Goal: Information Seeking & Learning: Learn about a topic

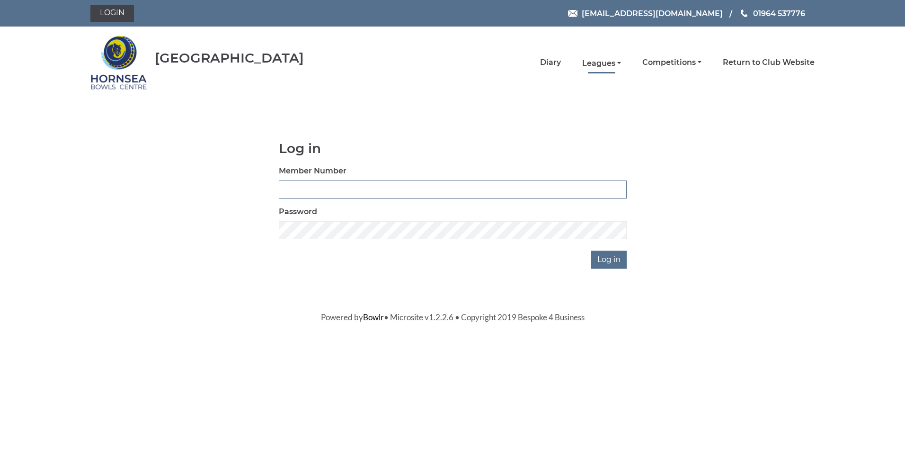
type input "0320"
click at [597, 63] on link "Leagues" at bounding box center [601, 63] width 39 height 10
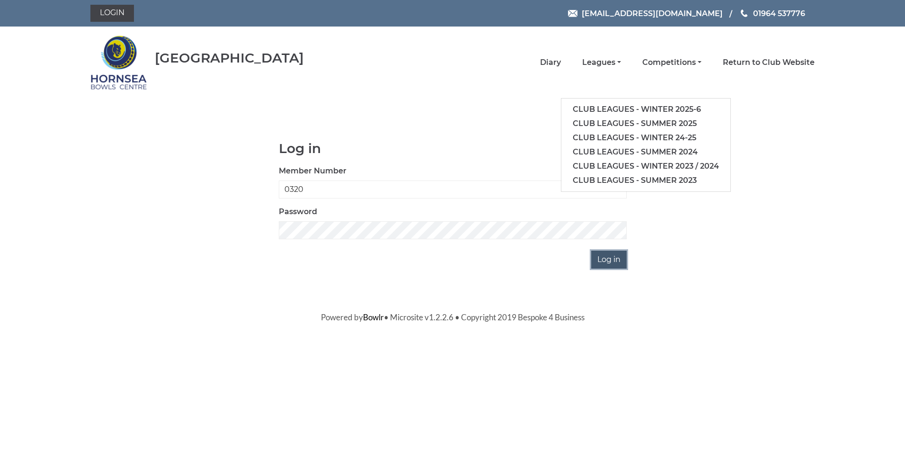
click at [605, 258] on input "Log in" at bounding box center [609, 259] width 36 height 18
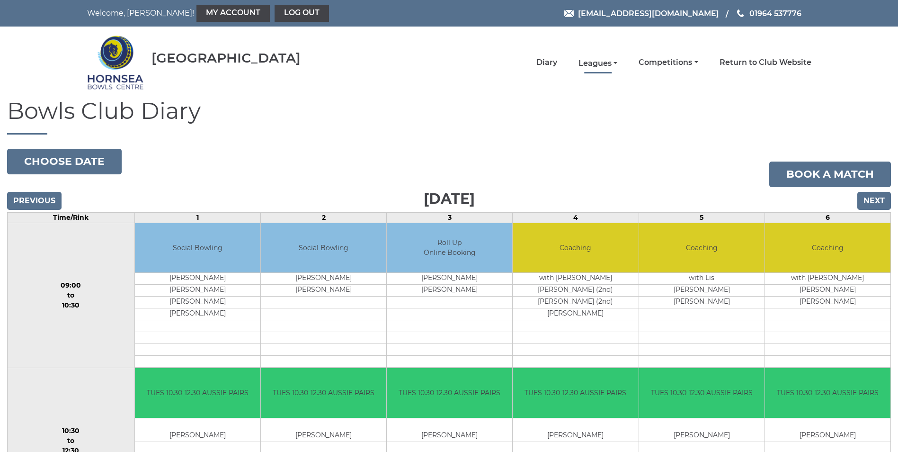
click at [594, 62] on link "Leagues" at bounding box center [598, 63] width 39 height 10
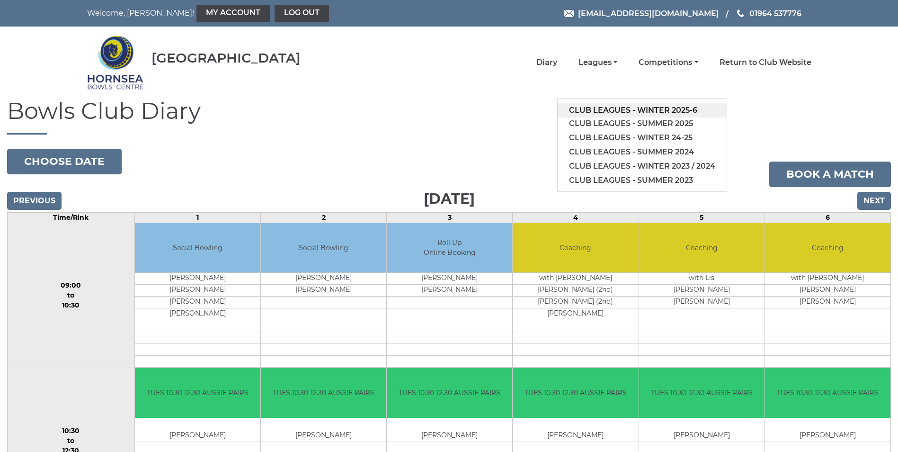
click at [643, 108] on link "Club leagues - Winter 2025-6" at bounding box center [642, 110] width 169 height 14
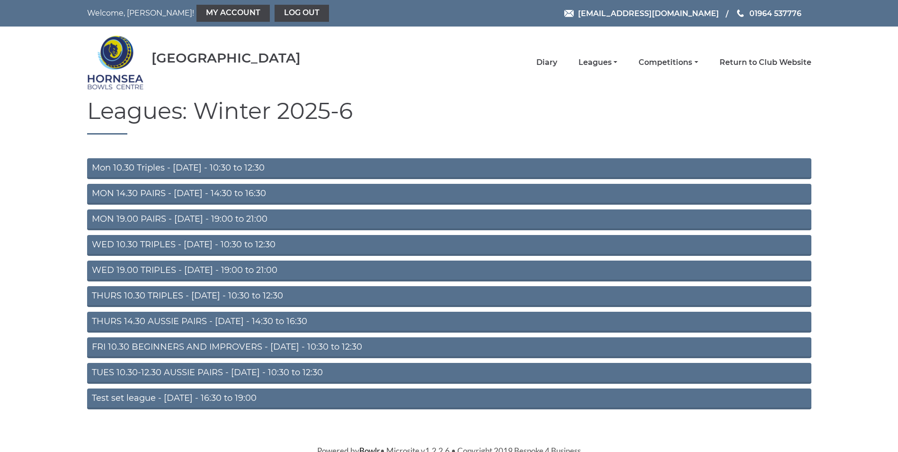
click at [189, 267] on link "WED 19.00 TRIPLES - Wednesday - 19:00 to 21:00" at bounding box center [449, 270] width 724 height 21
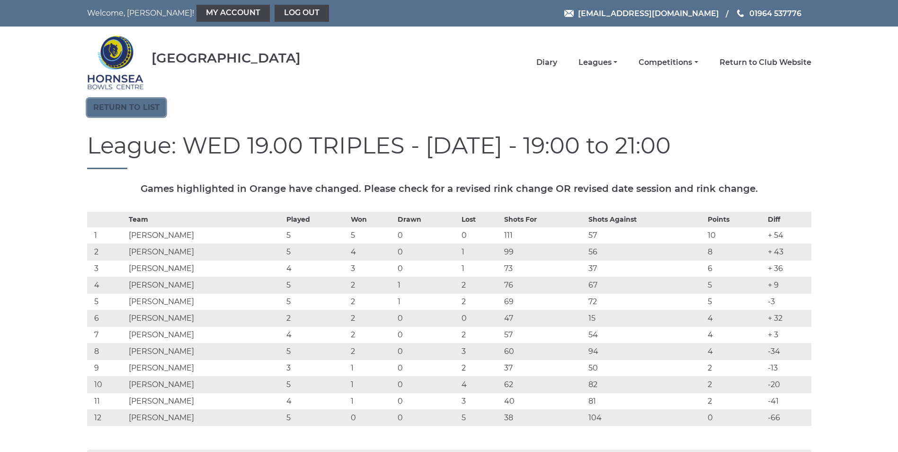
click at [128, 104] on link "Return to list" at bounding box center [126, 107] width 79 height 18
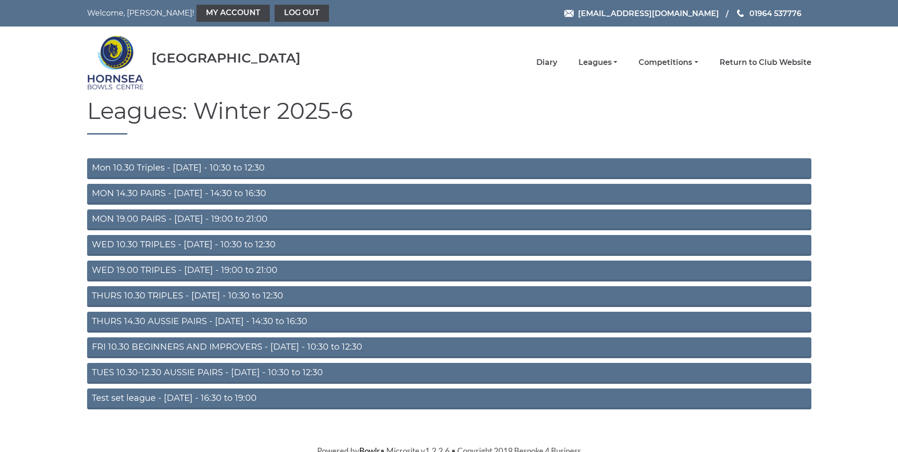
click at [190, 216] on link "MON 19.00 PAIRS - [DATE] - 19:00 to 21:00" at bounding box center [449, 219] width 724 height 21
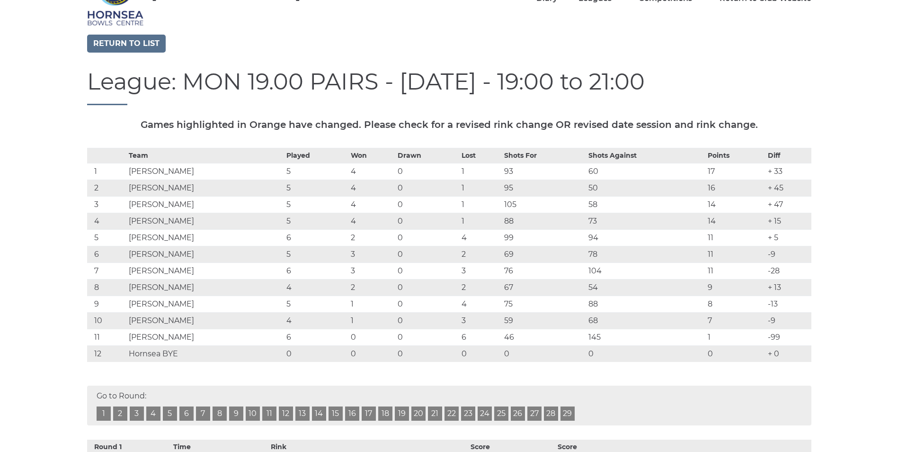
scroll to position [47, 0]
